Goal: Task Accomplishment & Management: Manage account settings

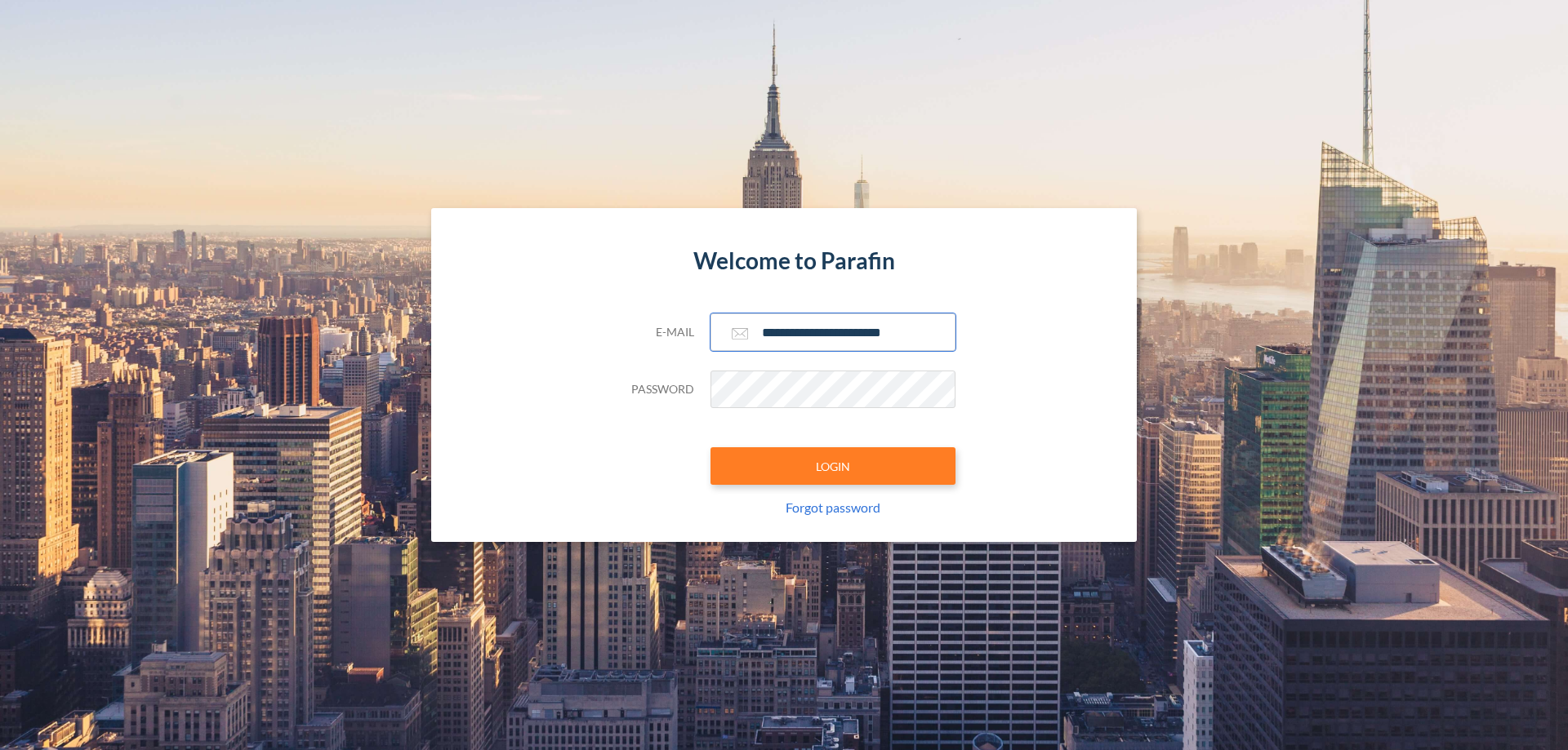
type input "**********"
click at [833, 466] on button "LOGIN" at bounding box center [833, 466] width 245 height 37
